Goal: Task Accomplishment & Management: Use online tool/utility

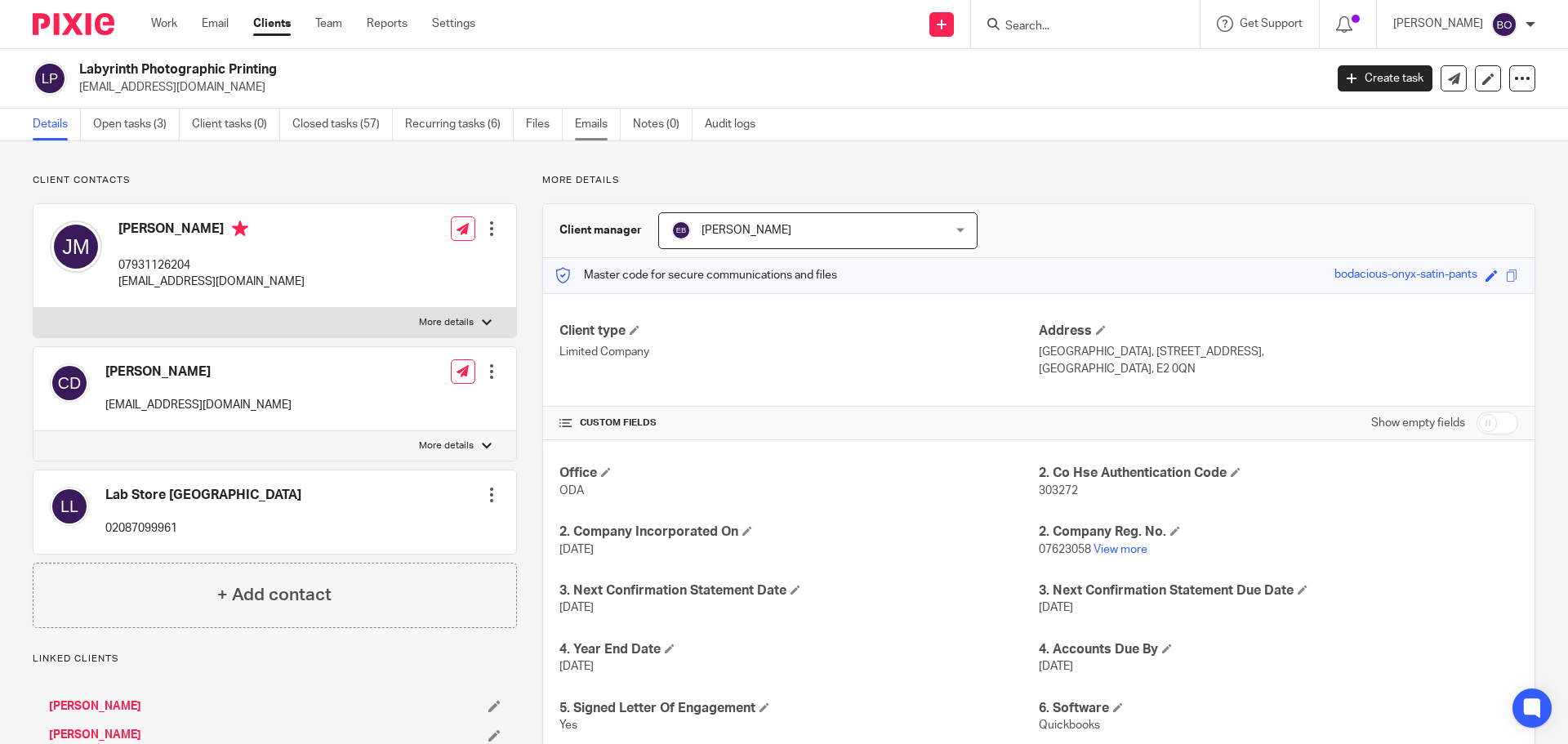
click at [587, 124] on link "Emails" at bounding box center [598, 125] width 46 height 32
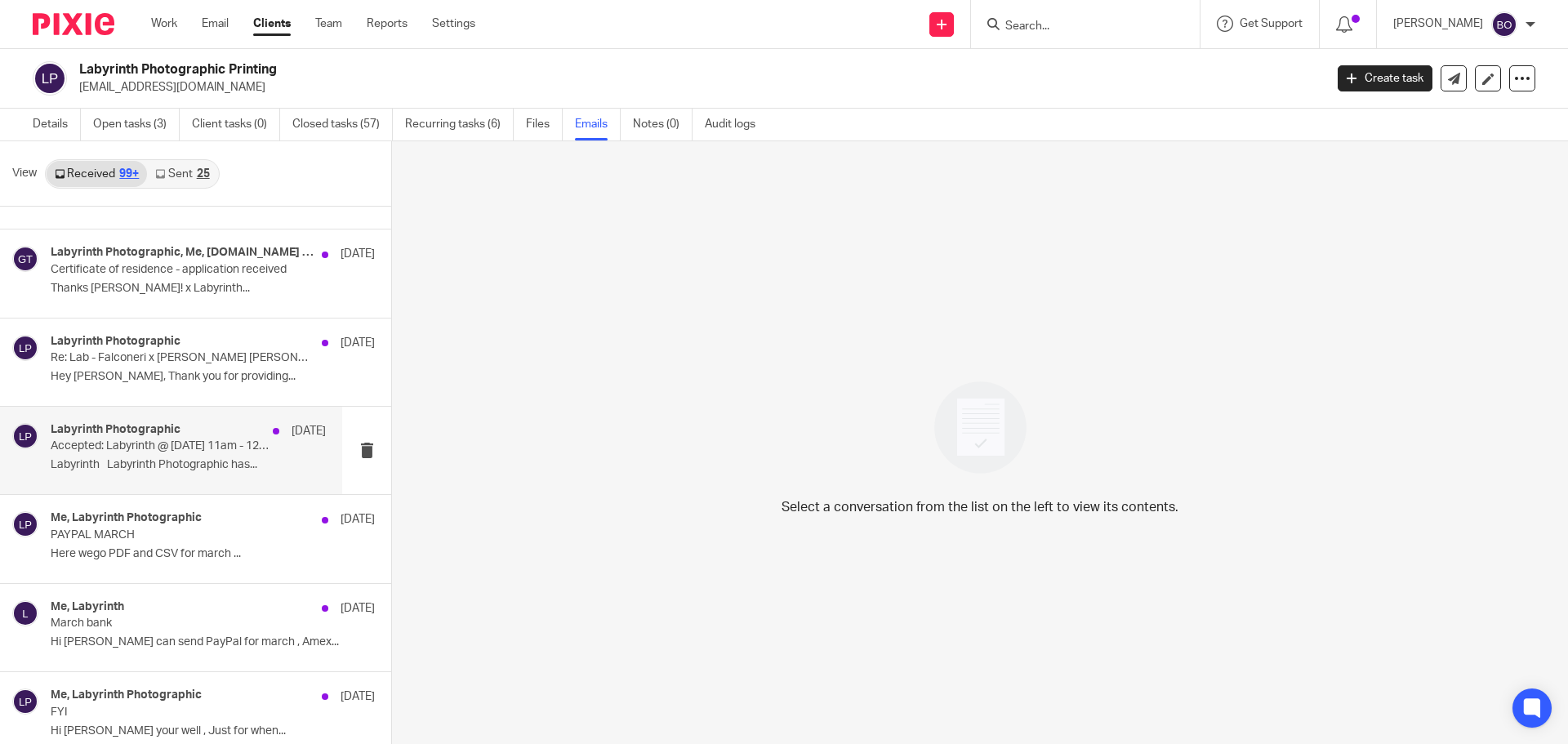
scroll to position [5643, 0]
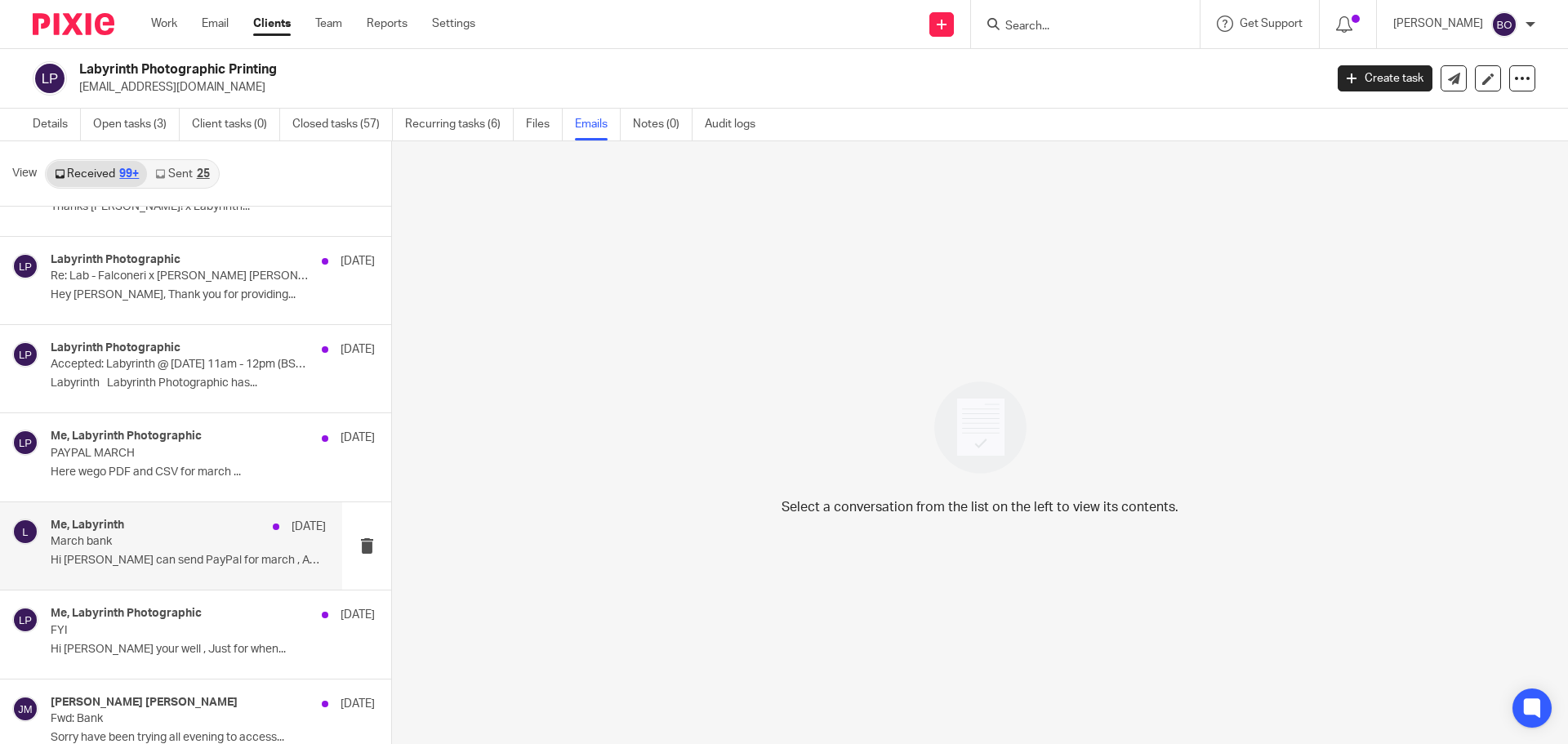
click at [215, 550] on div "Me, Labyrinth 11 Apr March bank Hi Barbara I can send PayPal for march , Amex..." at bounding box center [188, 546] width 275 height 54
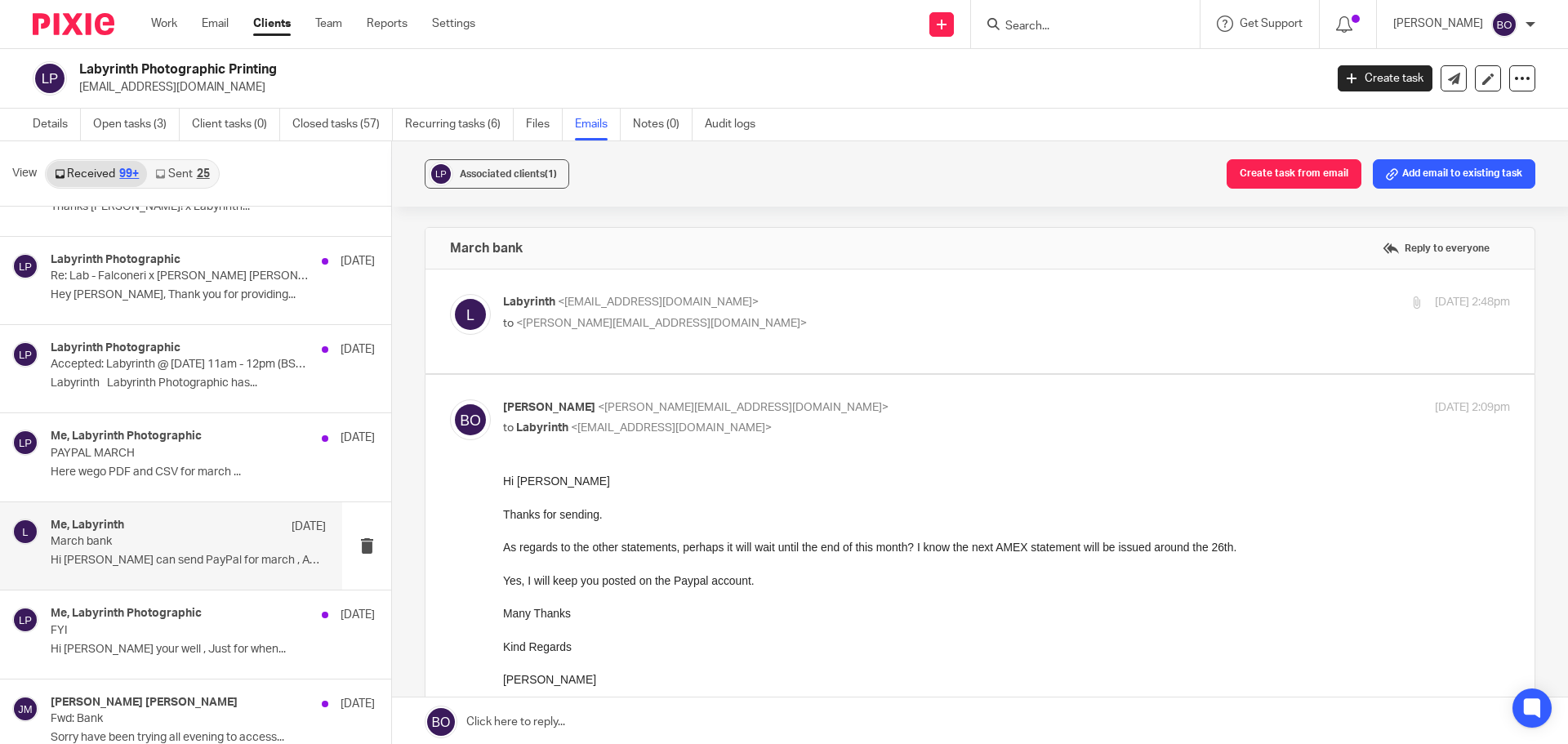
scroll to position [0, 0]
click at [752, 336] on label at bounding box center [980, 321] width 1109 height 103
click at [450, 294] on input "checkbox" at bounding box center [449, 293] width 1 height 1
checkbox input "true"
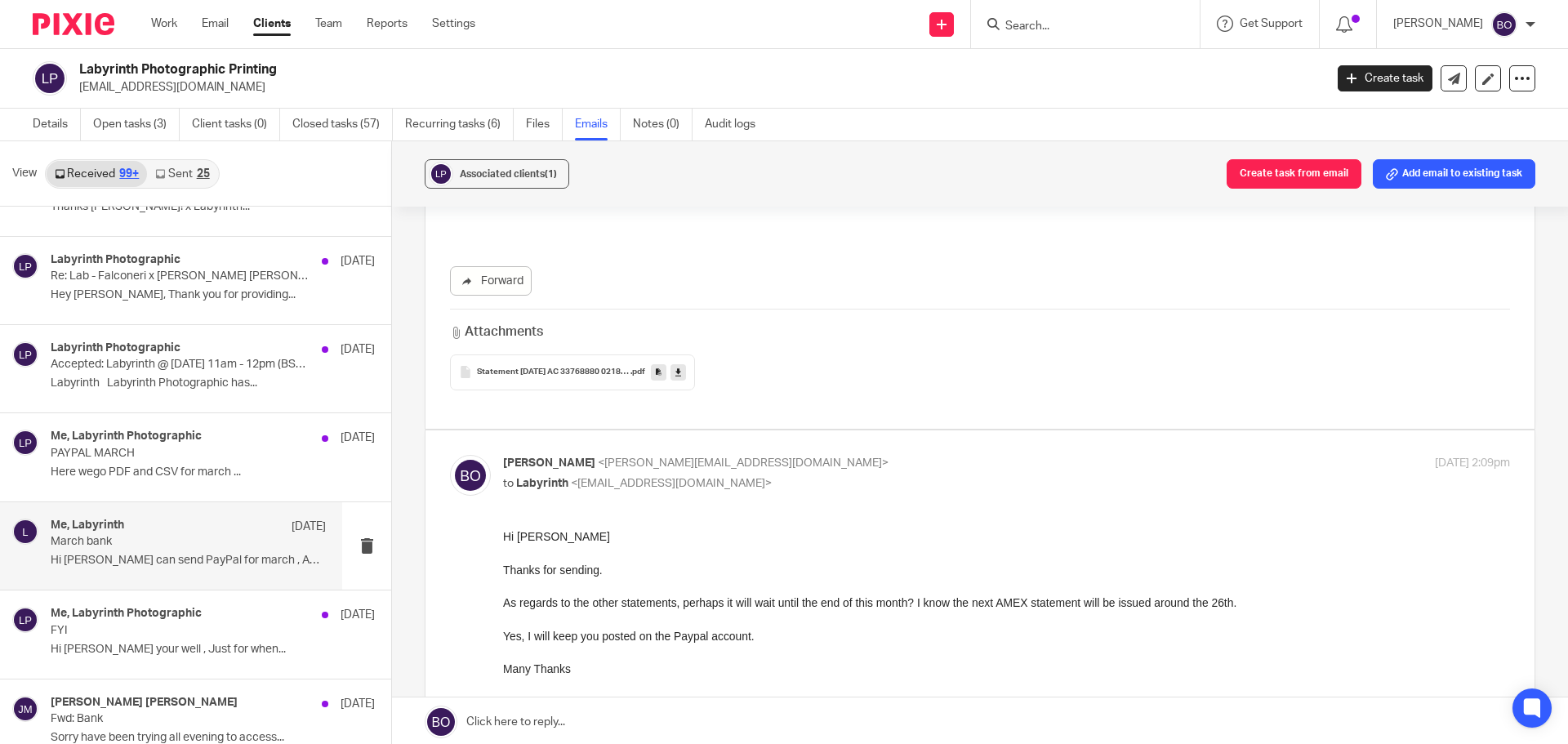
scroll to position [245, 0]
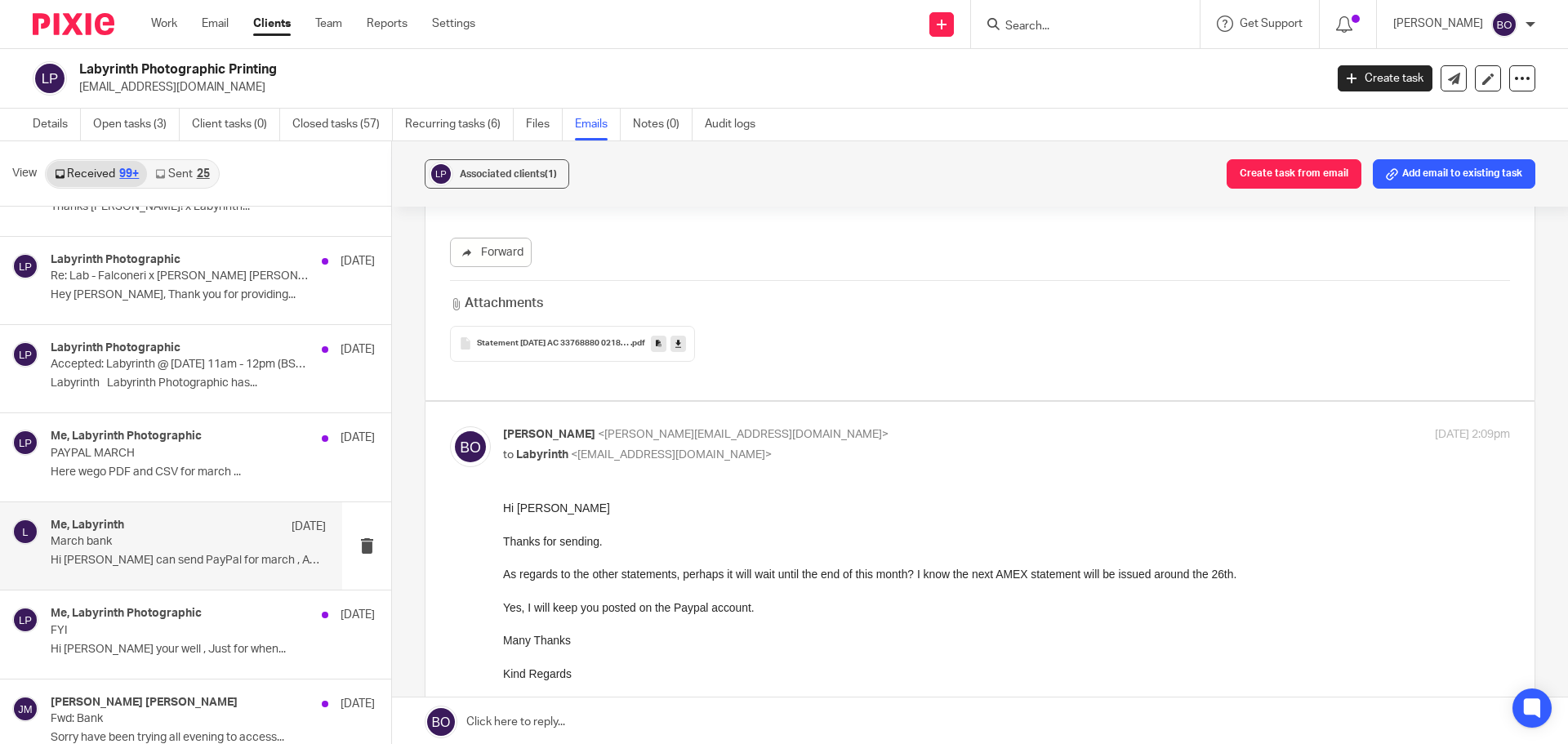
click at [583, 350] on div "Statement 31-MAR-25 AC 33768880 02184829 .pdf" at bounding box center [572, 344] width 245 height 36
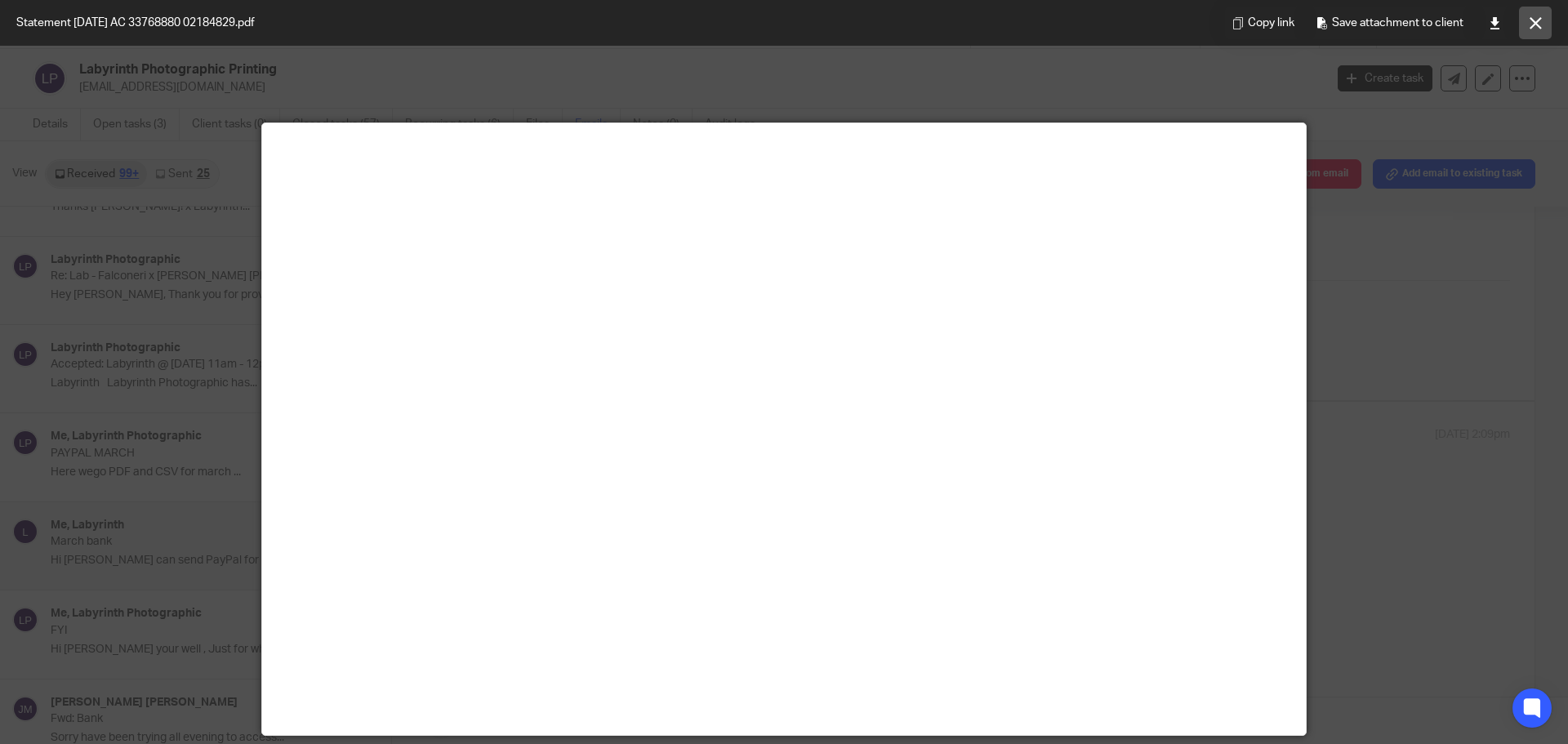
click at [1538, 19] on icon at bounding box center [1535, 23] width 12 height 12
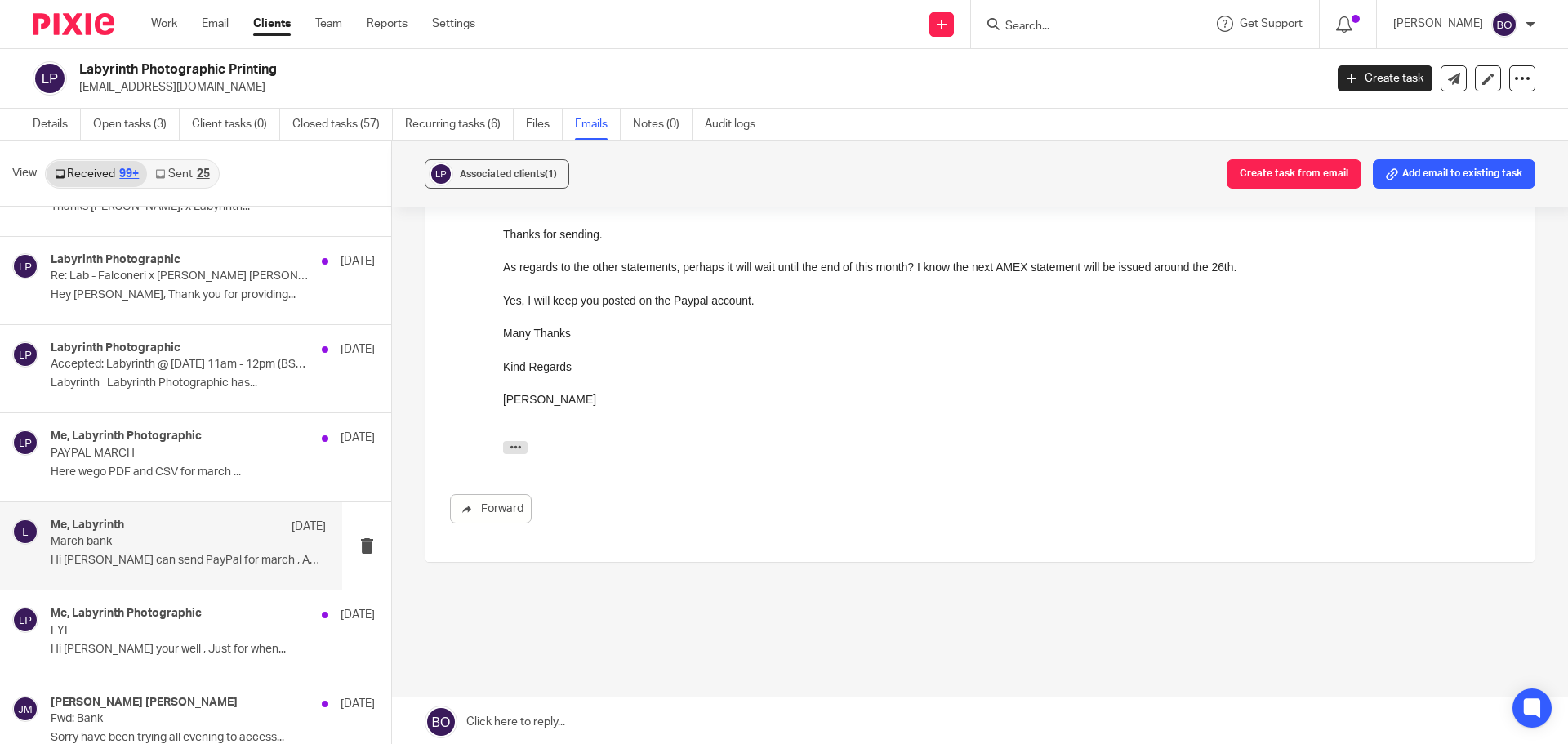
scroll to position [583, 0]
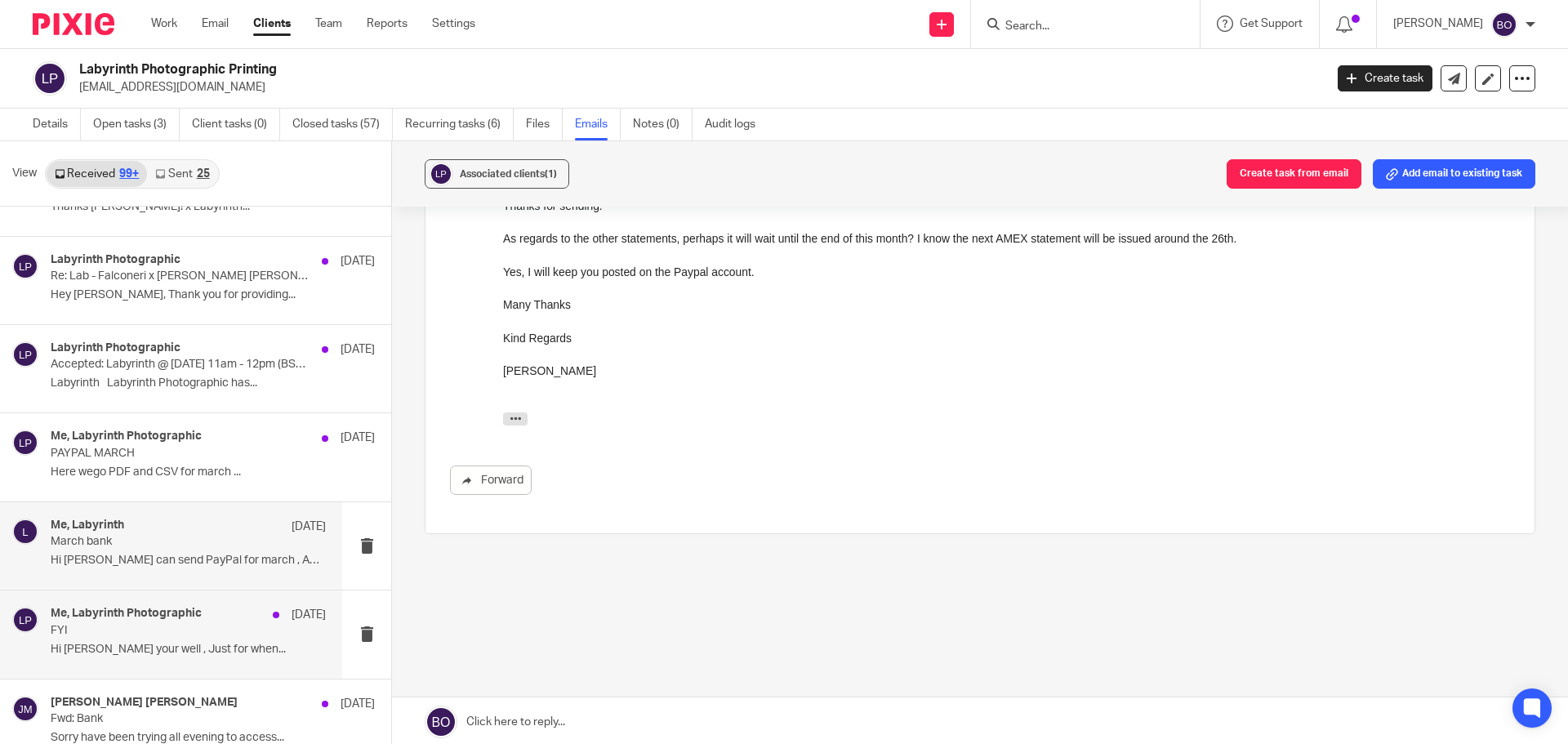
click at [172, 608] on h4 "Me, Labyrinth Photographic" at bounding box center [126, 613] width 151 height 14
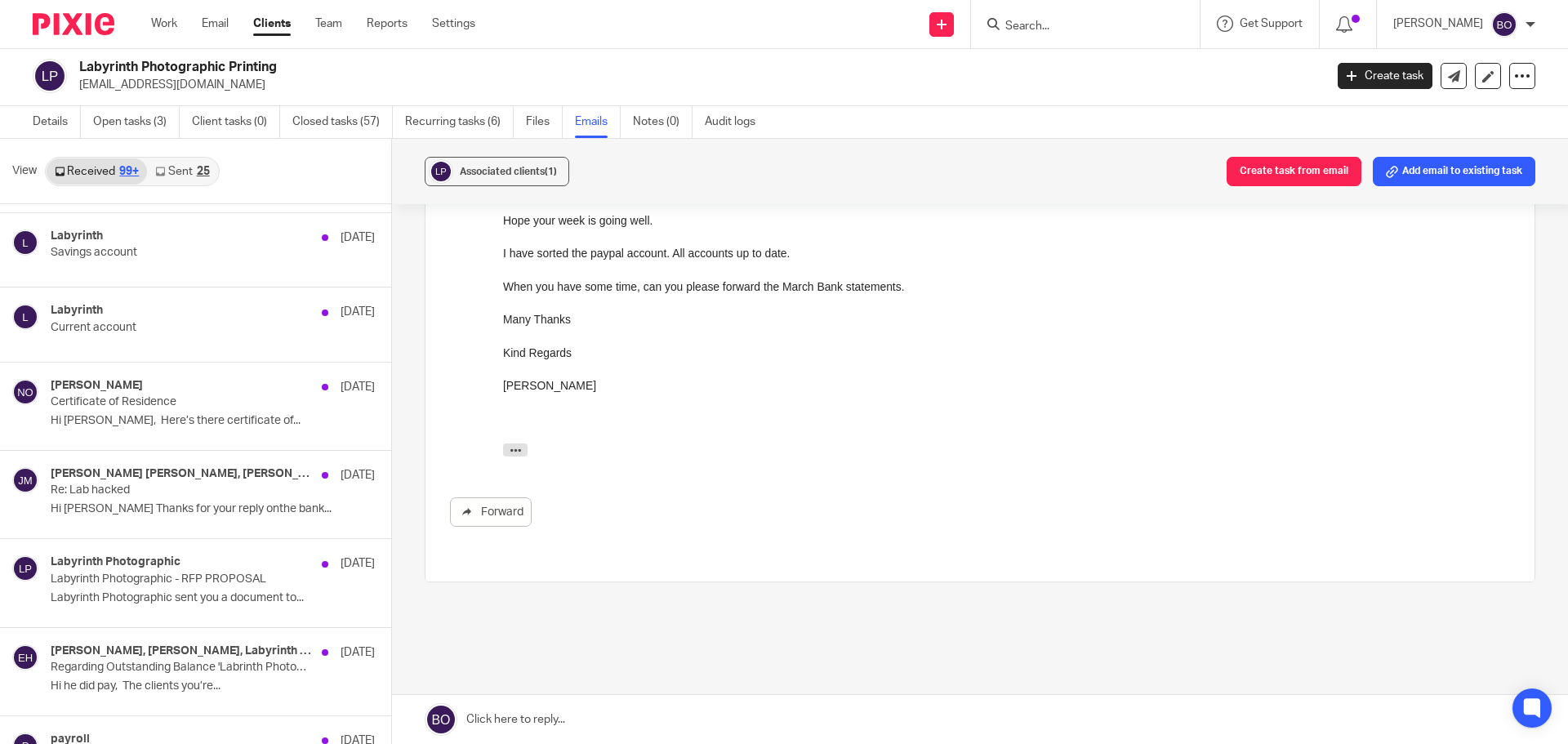
scroll to position [4500, 0]
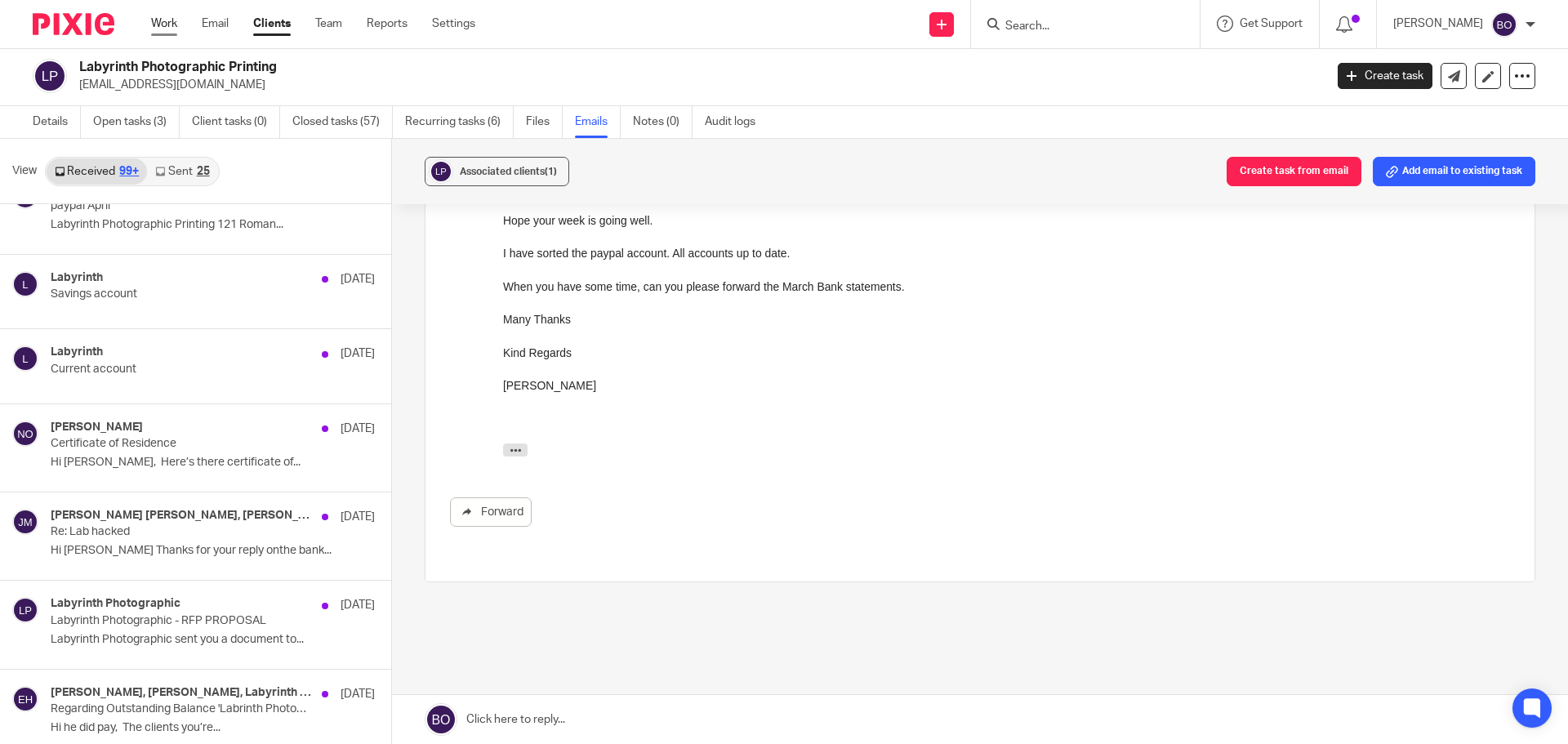
click at [172, 28] on link "Work" at bounding box center [164, 23] width 26 height 16
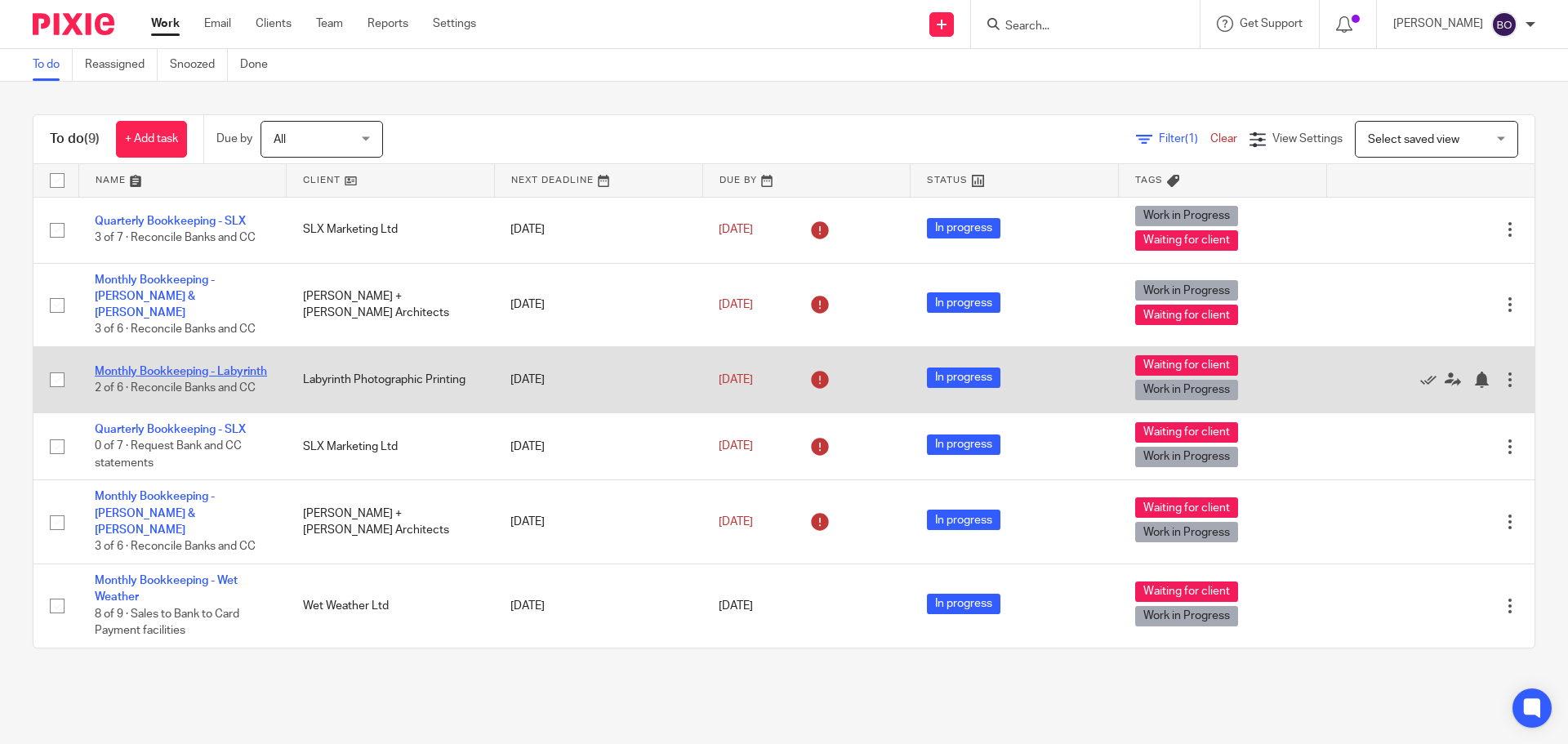
click at [165, 365] on link "Monthly Bookkeeping - Labyrinth" at bounding box center [180, 371] width 172 height 11
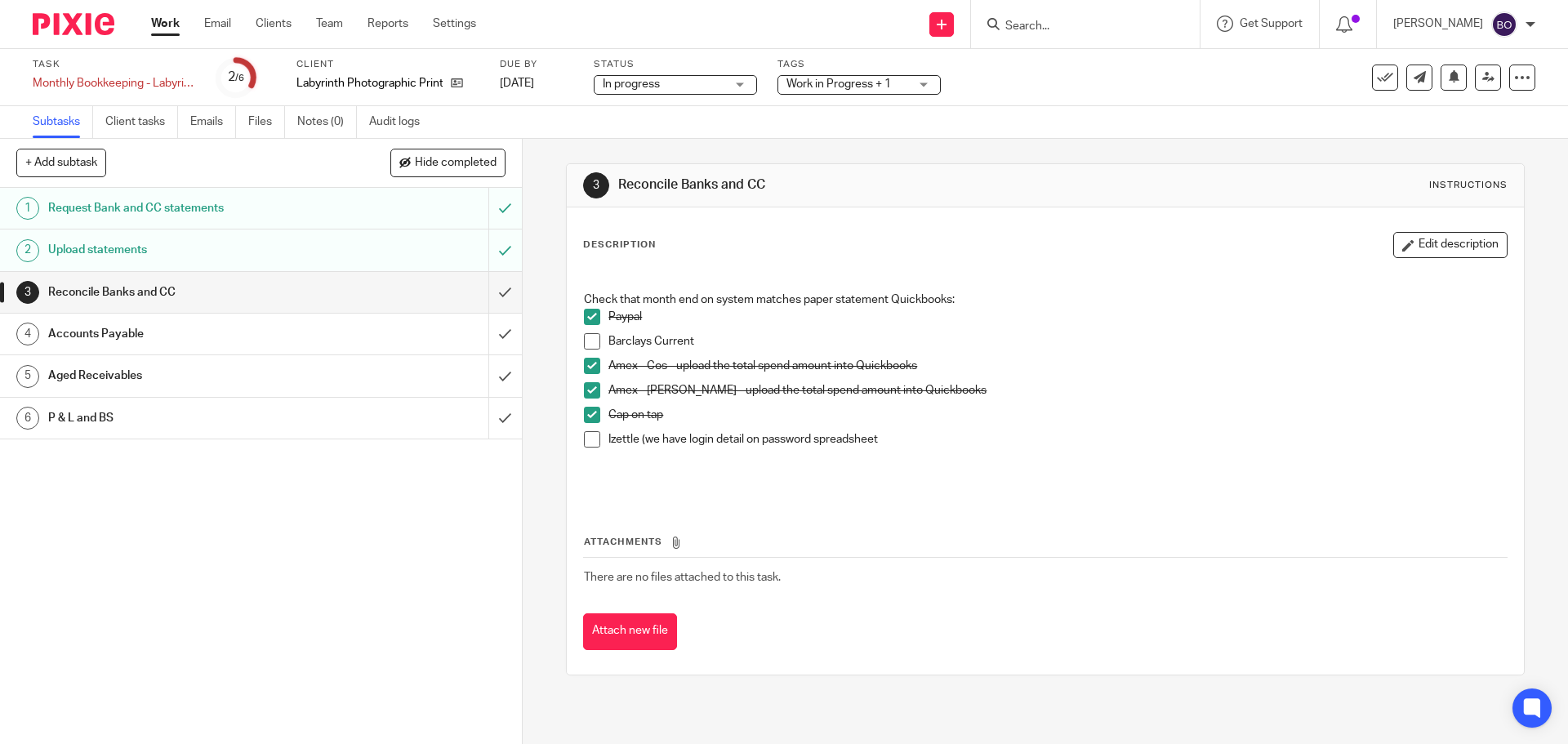
click at [129, 213] on h1 "Request Bank and CC statements" at bounding box center [189, 209] width 283 height 24
